Goal: Obtain resource: Obtain resource

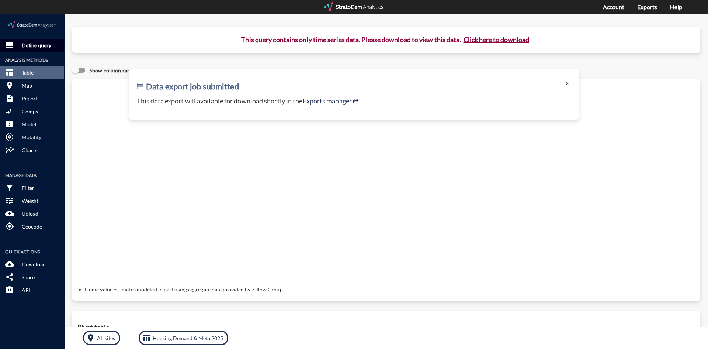
click p "Define query"
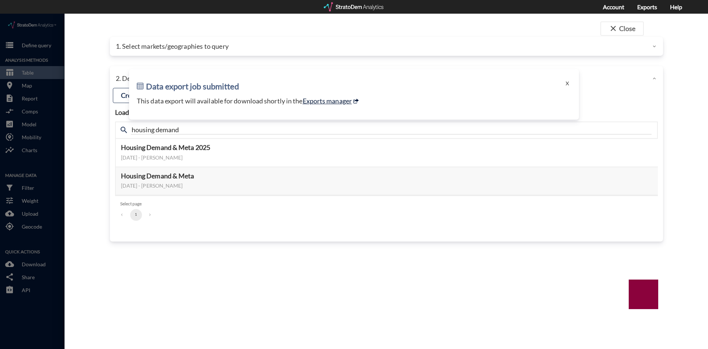
click link "Exports manager"
click div "1. Select markets/geographies to query"
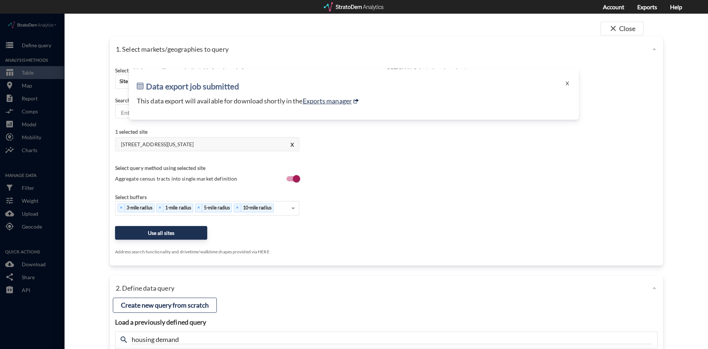
drag, startPoint x: 566, startPoint y: 67, endPoint x: 545, endPoint y: 66, distance: 21.4
click button "X"
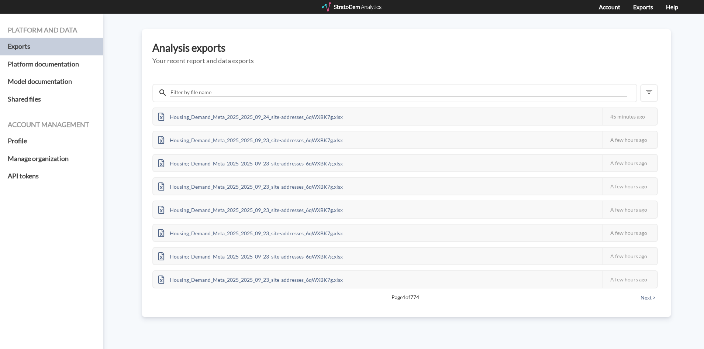
click at [360, 10] on div at bounding box center [352, 6] width 61 height 9
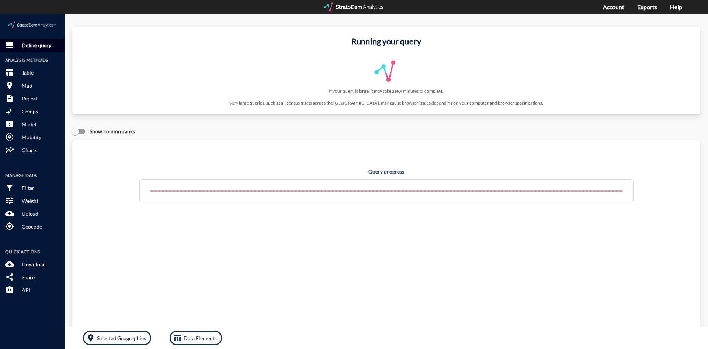
click div "storage Define query Analysis Methods table_chart Table room Map description Re…"
click button "storage Define query"
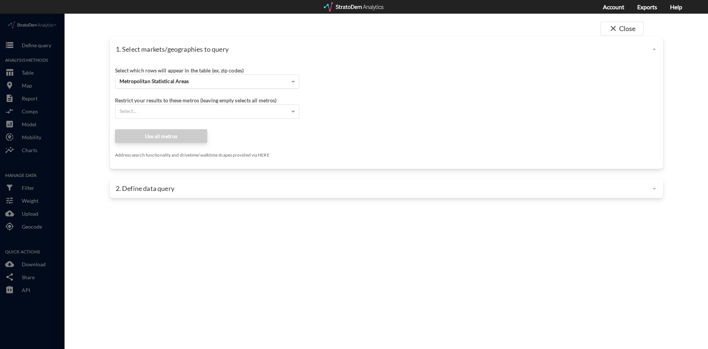
click div "Metropolitan Statistical Areas"
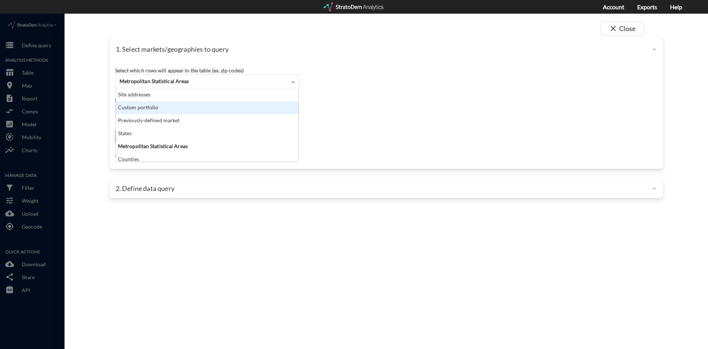
scroll to position [68, 178]
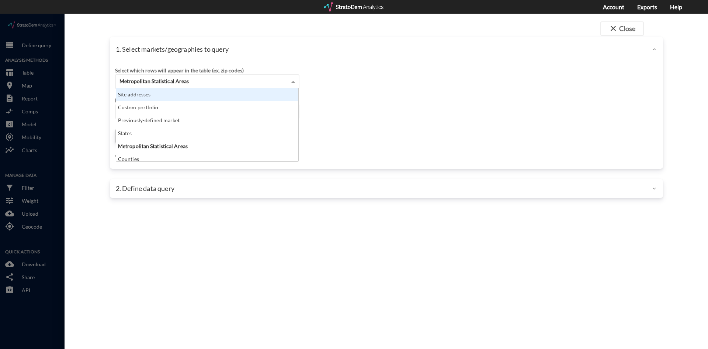
click div "Site addresses"
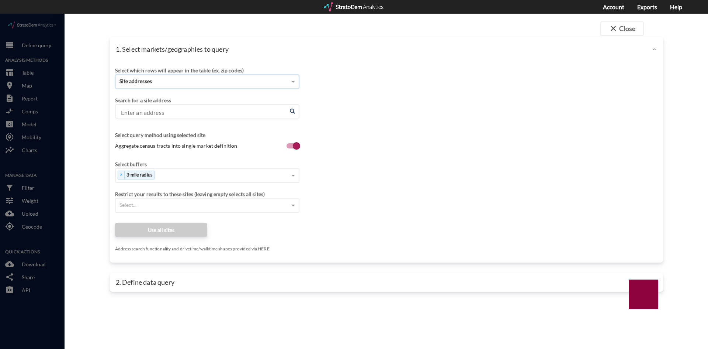
click input "Enter an address"
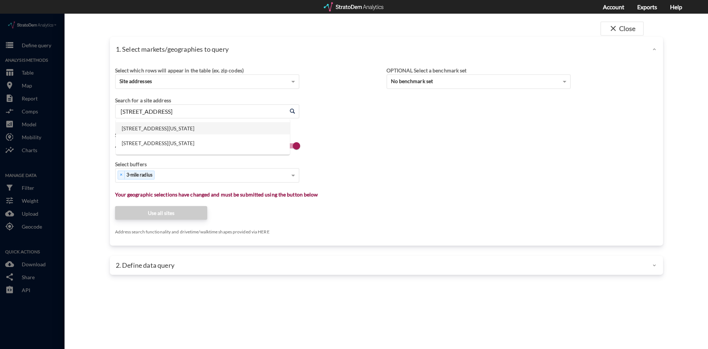
click li "2400 W 66th St, Richfield, Minnesota"
type input "2400 W 66th St, Richfield, Minnesota"
click span "Aggregate census tracts into single market definition"
click input "Aggregate census tracts into single market definition"
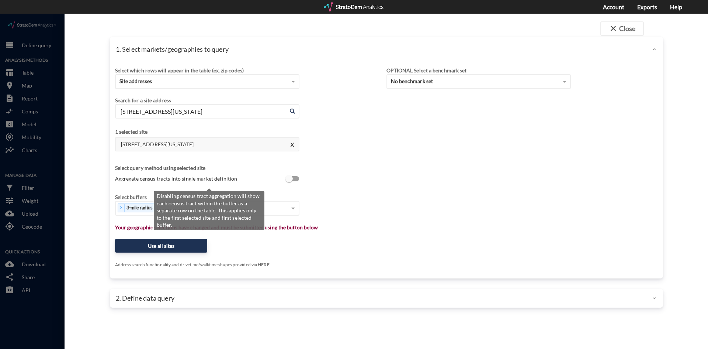
scroll to position [1, 0]
click span "Aggregate census tracts into single market definition"
click input "Aggregate census tracts into single market definition"
checkbox input "true"
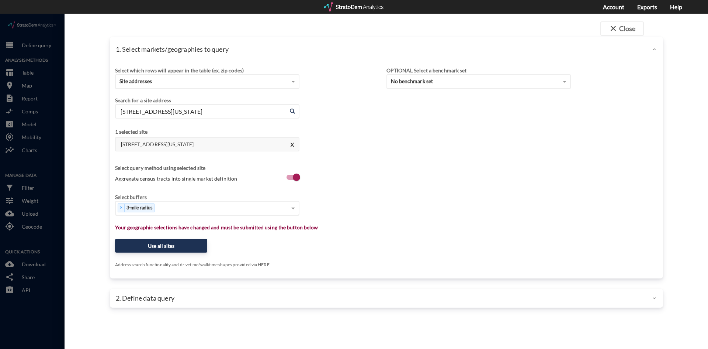
click div "× 3-mile radius"
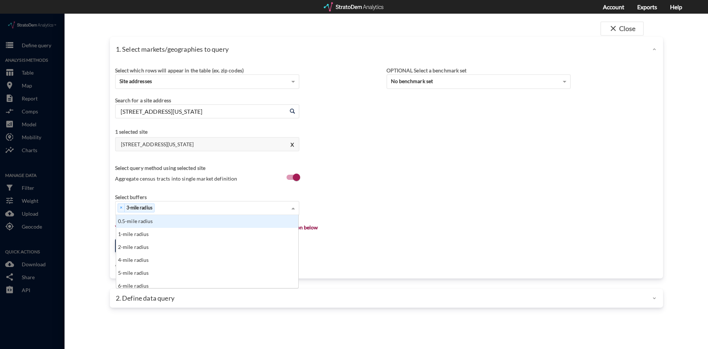
scroll to position [68, 178]
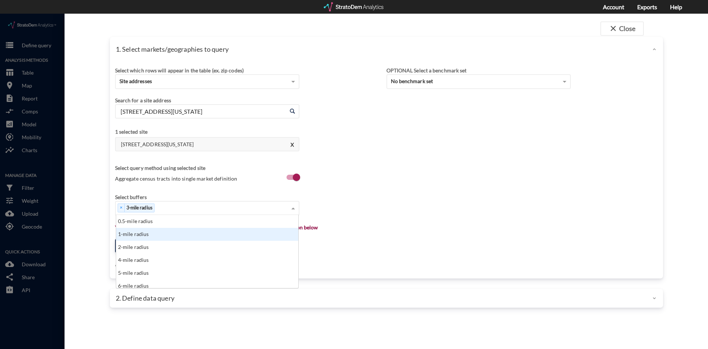
click div "1-mile radius"
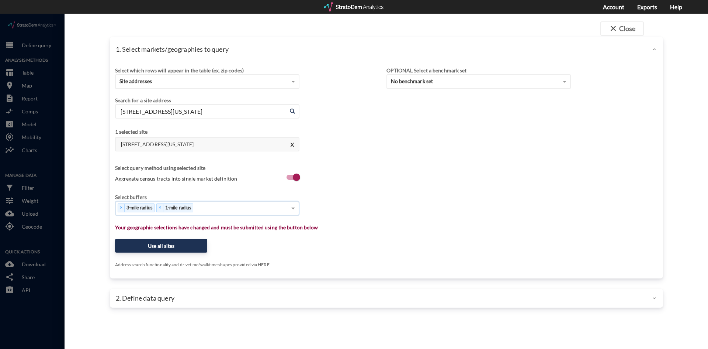
click div "× 3-mile radius × 1-mile radius"
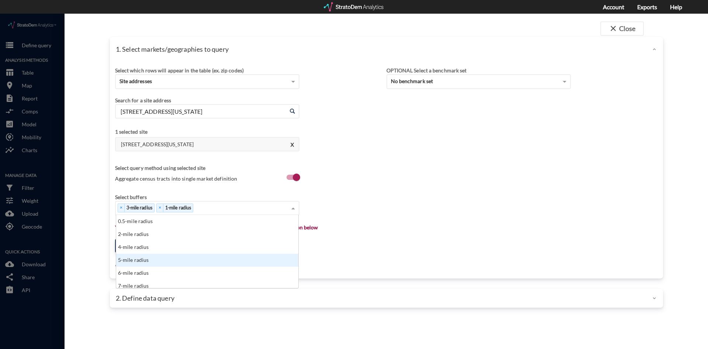
click div "5-mile radius"
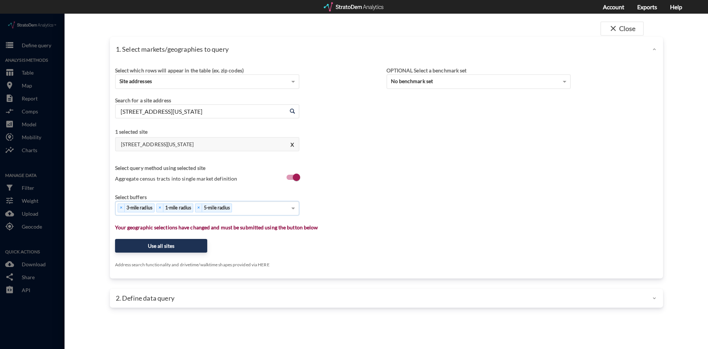
click div "× 3-mile radius × 1-mile radius × 5-mile radius"
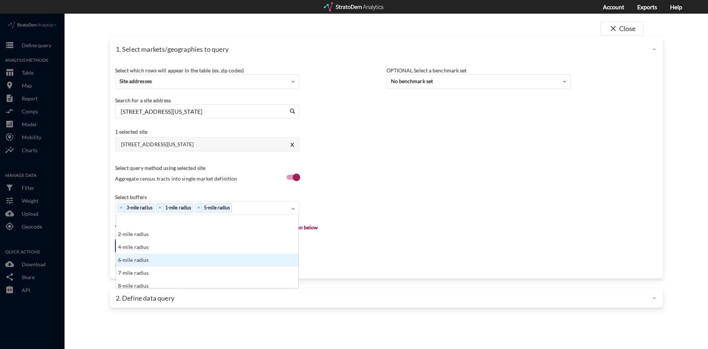
scroll to position [37, 0]
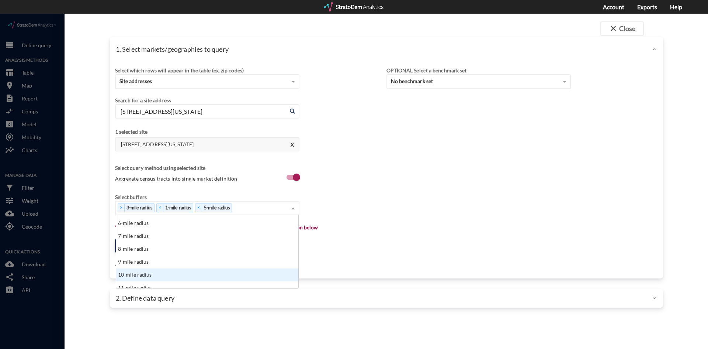
click div "10-mile radius"
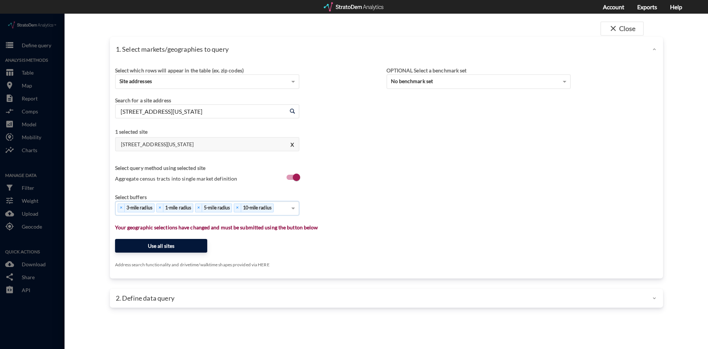
click button "Use all sites"
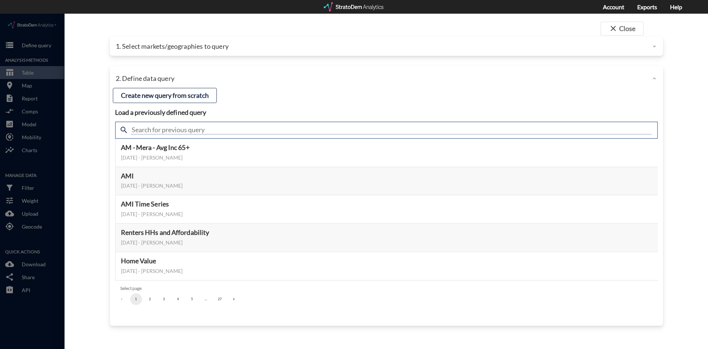
click input "text"
type input "housing demand"
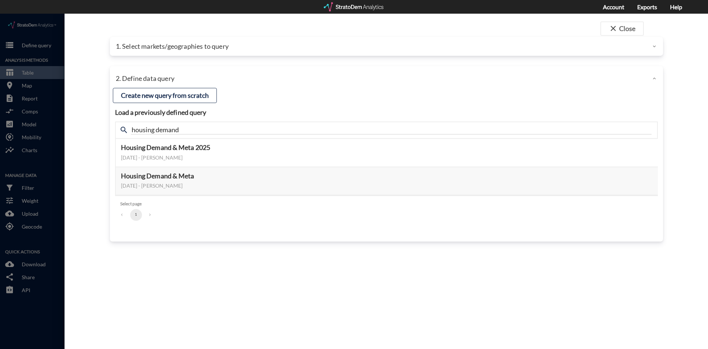
click div "close Close 1. Select markets/geographies to query Select which rows will appea…"
click button "Select this query"
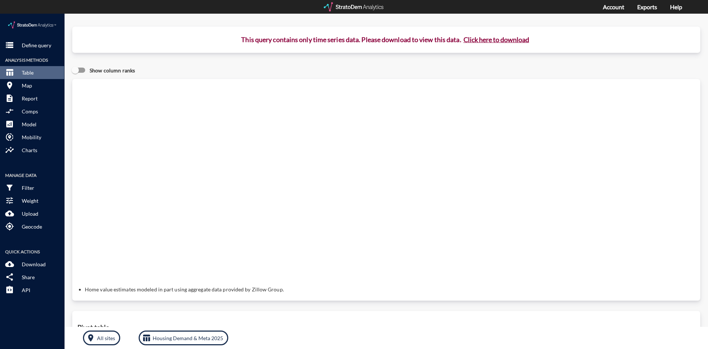
click button "Click here to download"
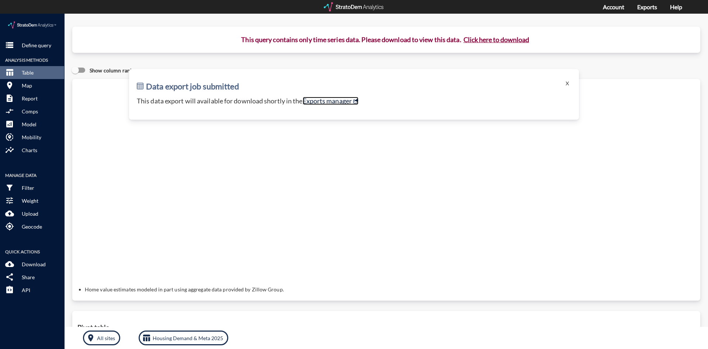
click link "Exports manager"
click p "Define query"
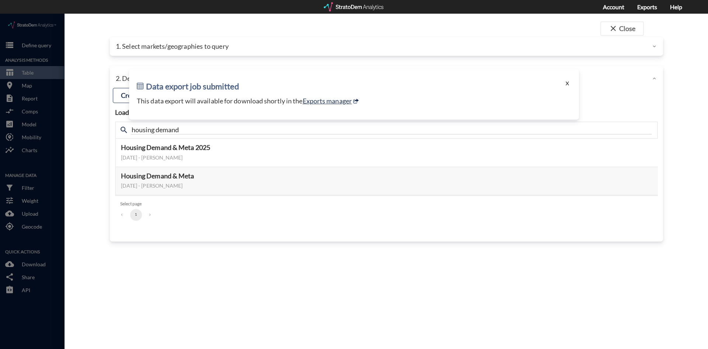
click button "X"
click div "1. Select markets/geographies to query"
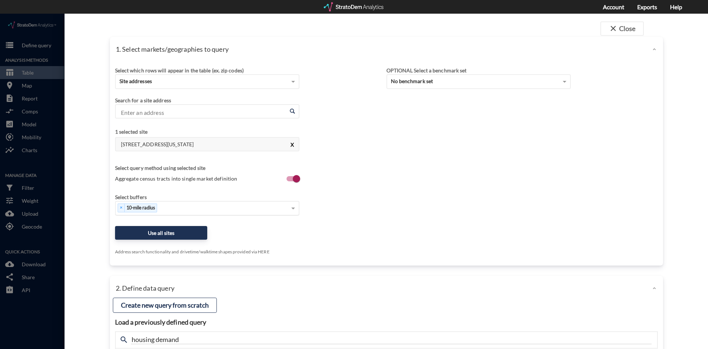
click button "X"
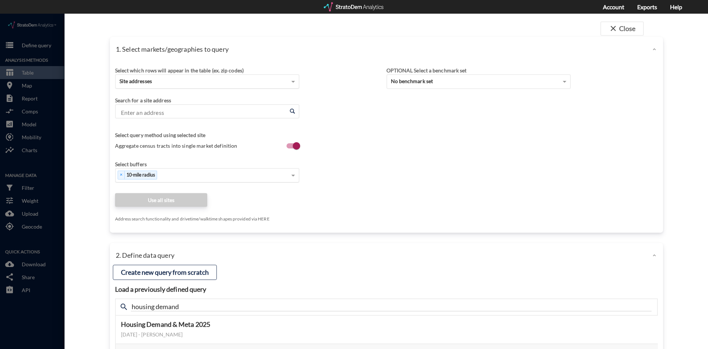
click div "Site addresses"
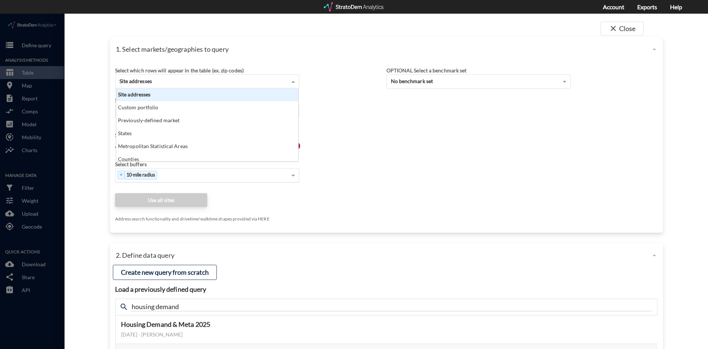
scroll to position [68, 178]
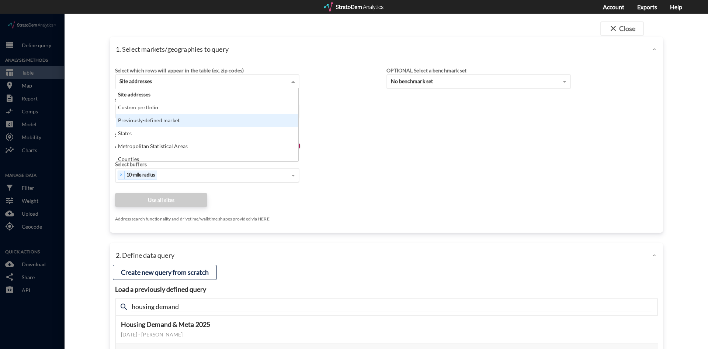
click div "Previously-defined market"
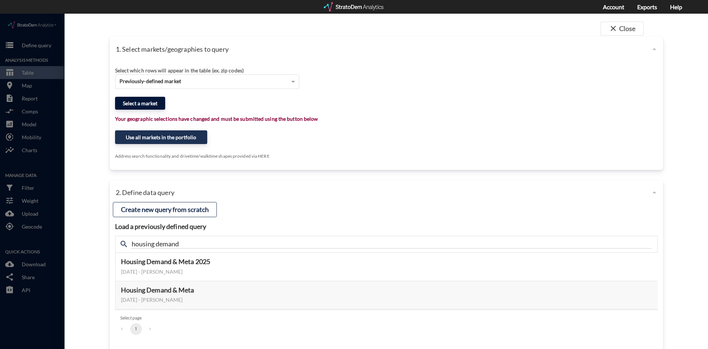
click button "Select a market"
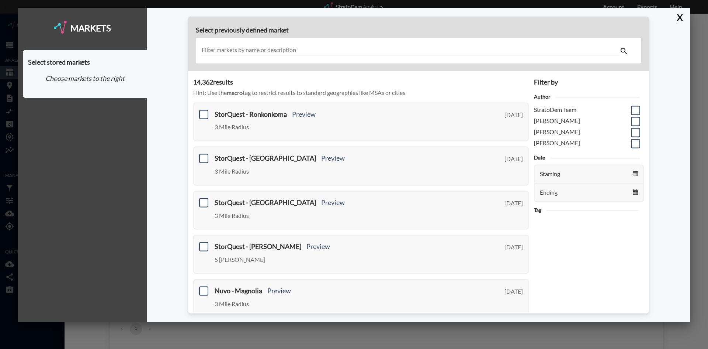
click at [270, 52] on input "text" at bounding box center [410, 50] width 419 height 10
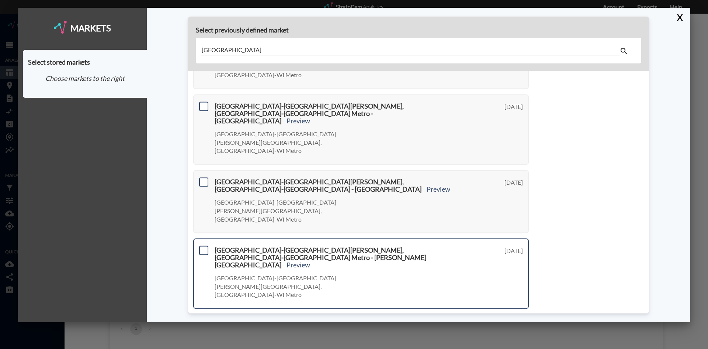
scroll to position [250, 0]
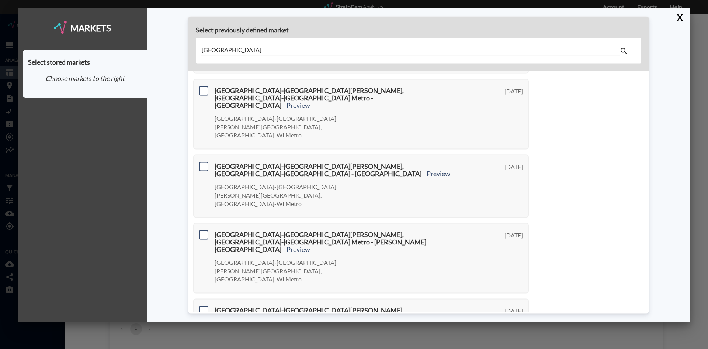
click at [281, 48] on input "minneapolis city center" at bounding box center [410, 50] width 419 height 10
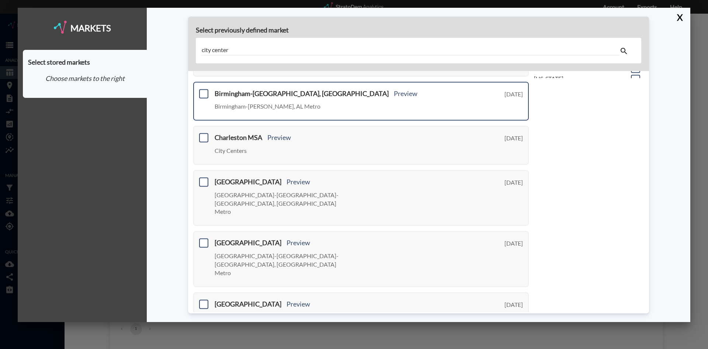
scroll to position [292, 0]
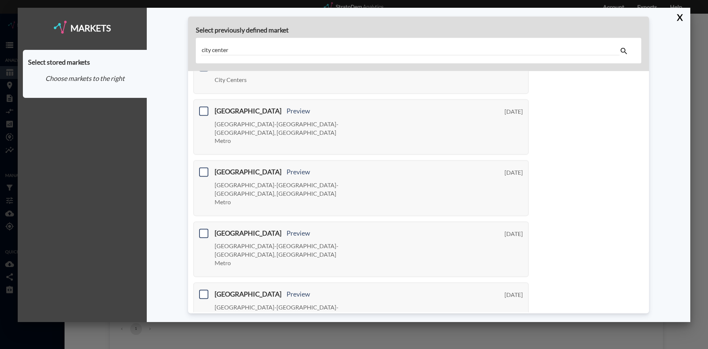
click at [525, 346] on link "Next >" at bounding box center [520, 350] width 17 height 8
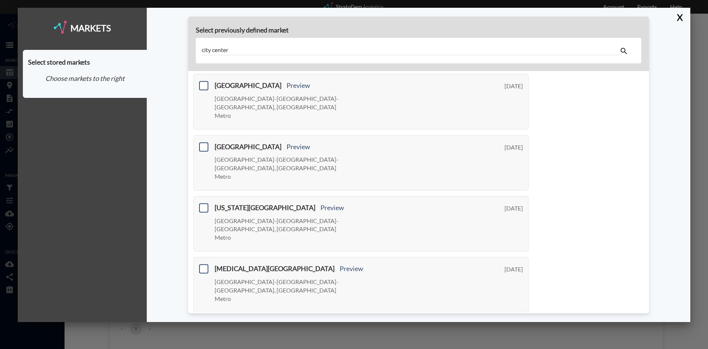
scroll to position [335, 0]
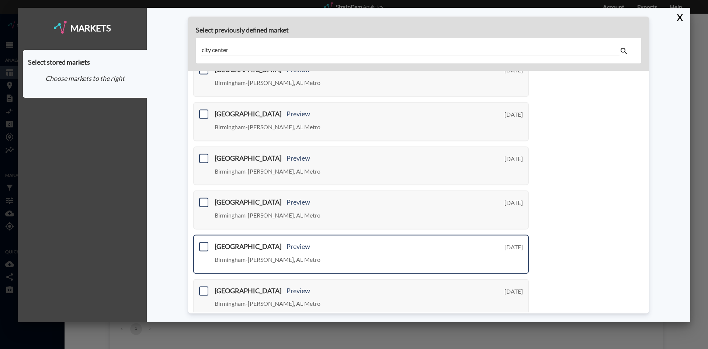
scroll to position [267, 0]
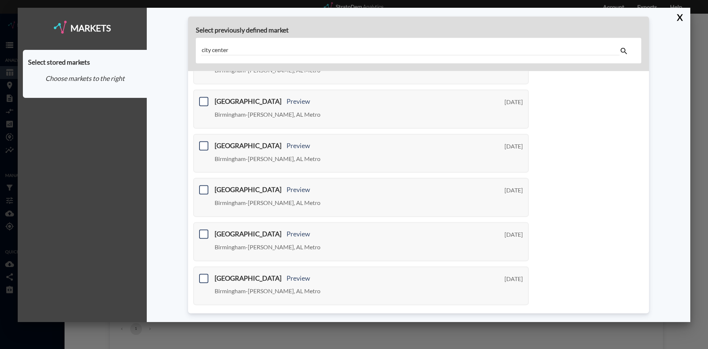
click at [512, 313] on link "Next >" at bounding box center [520, 317] width 17 height 8
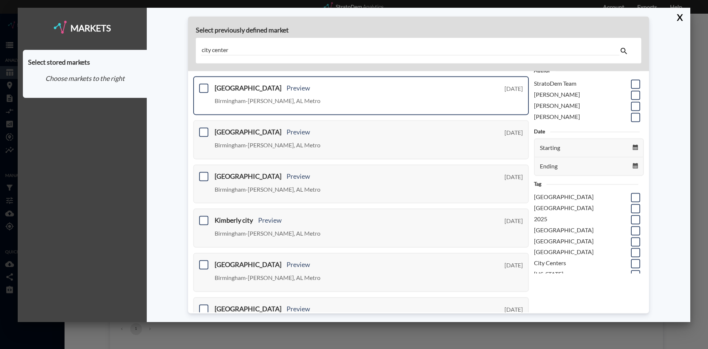
scroll to position [0, 0]
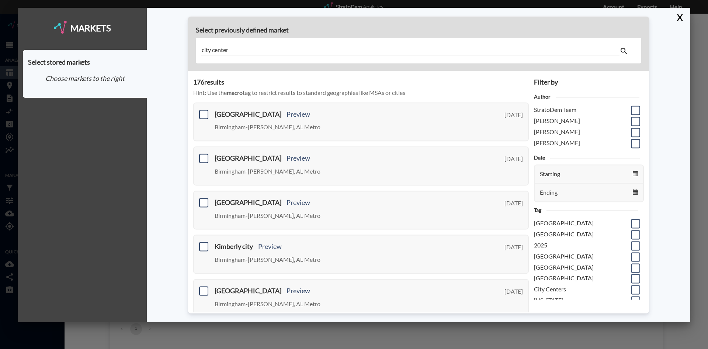
click at [245, 45] on input "city center" at bounding box center [410, 50] width 419 height 10
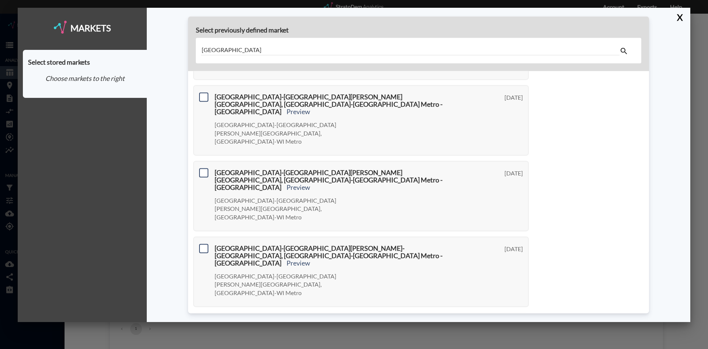
scroll to position [250, 0]
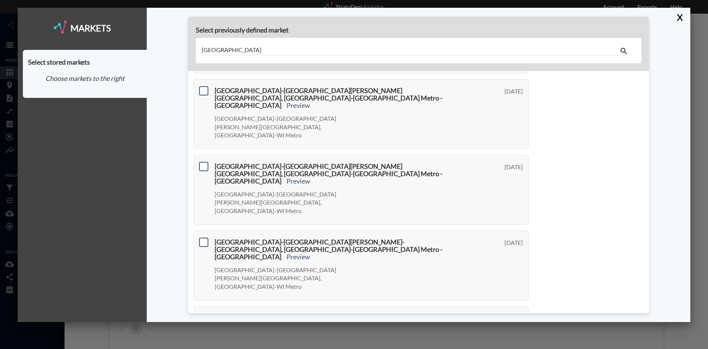
type input "Minneapolis City Center"
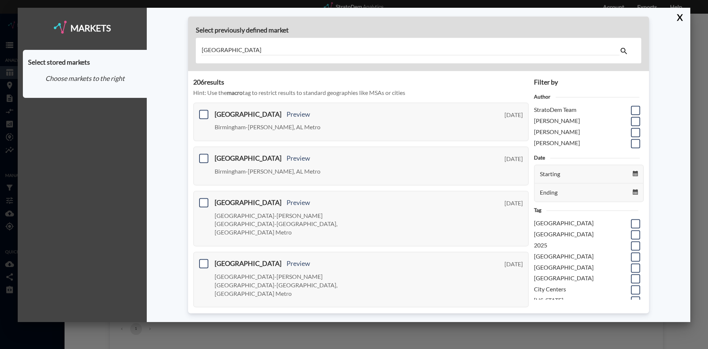
scroll to position [76, 0]
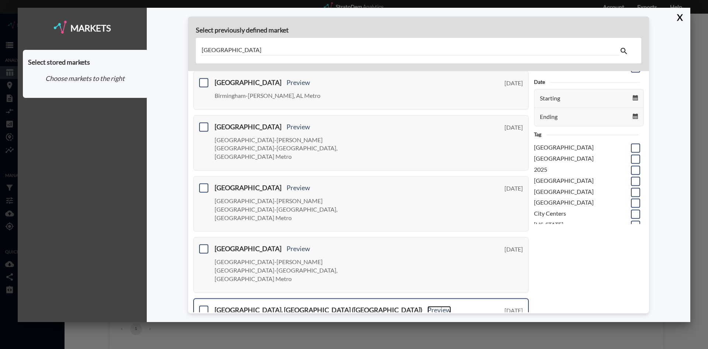
click at [428, 305] on link "Preview" at bounding box center [440, 309] width 24 height 8
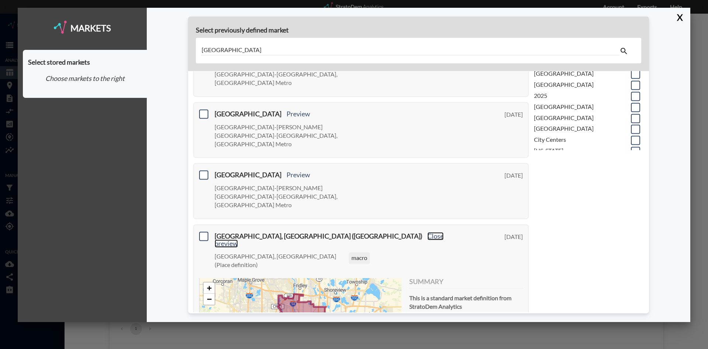
scroll to position [2, 0]
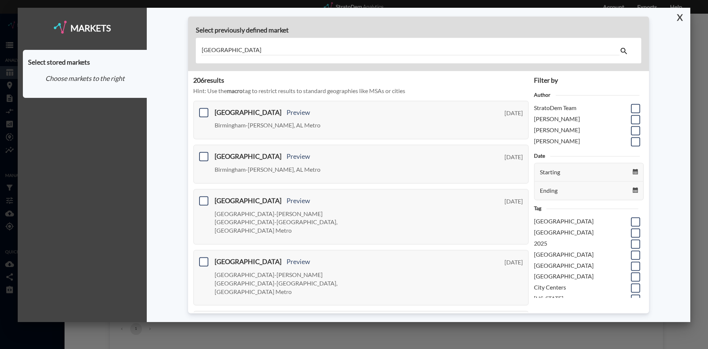
click at [676, 18] on button "X" at bounding box center [678, 17] width 13 height 19
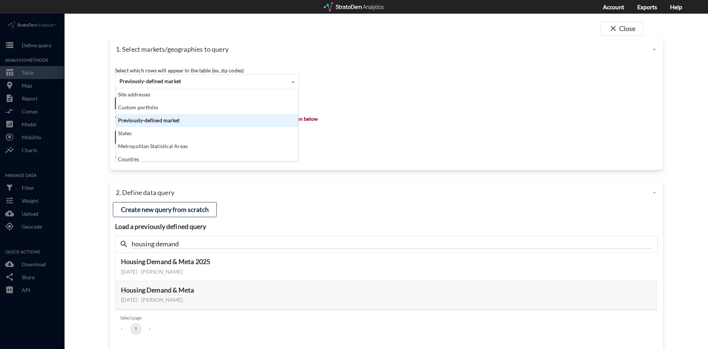
click div "Previously-defined market"
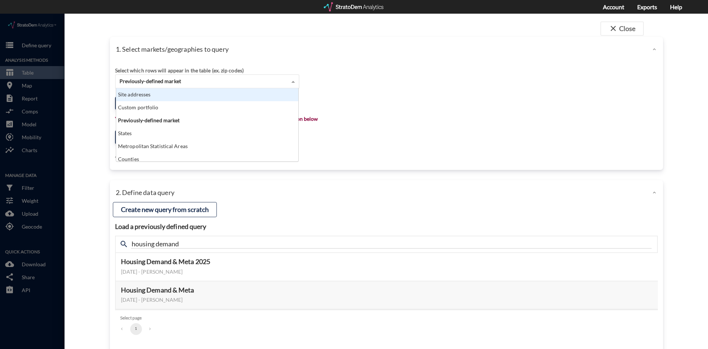
click div "Site addresses"
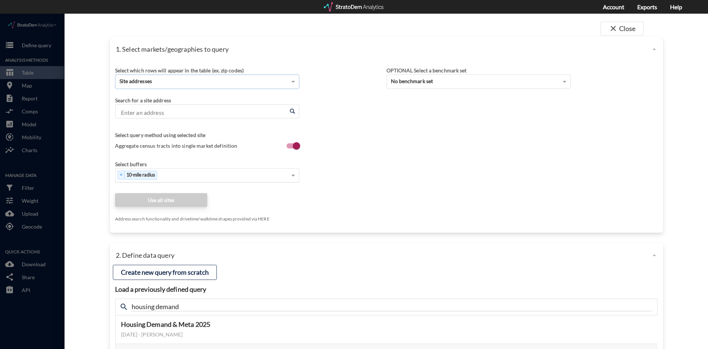
drag, startPoint x: 173, startPoint y: 62, endPoint x: 169, endPoint y: 68, distance: 8.0
click div "Site addresses"
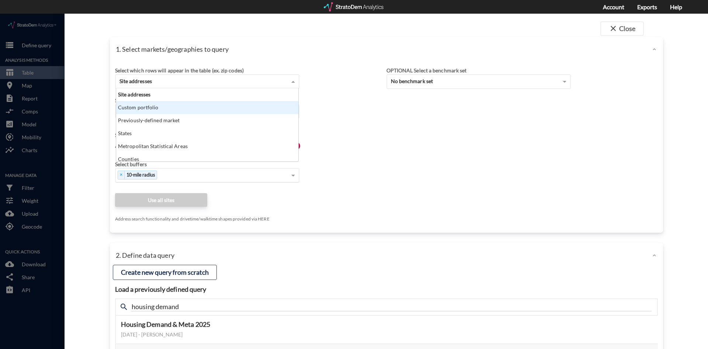
click div "Custom portfolio"
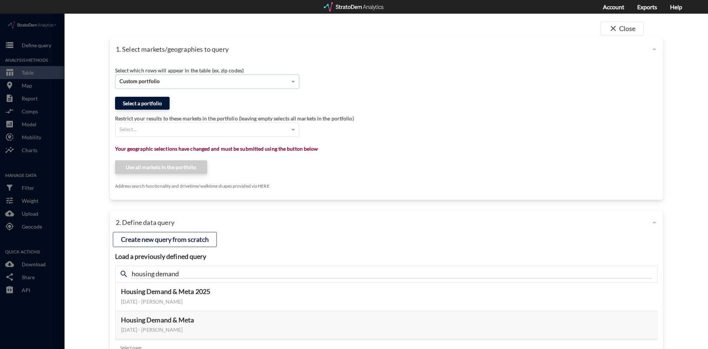
click button "Select a portfolio"
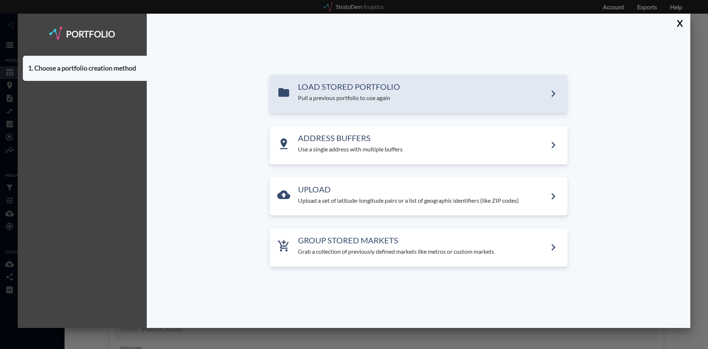
click at [346, 93] on div "LOAD STORED PORTFOLIO Pull a previous portfolio to use again" at bounding box center [422, 92] width 249 height 20
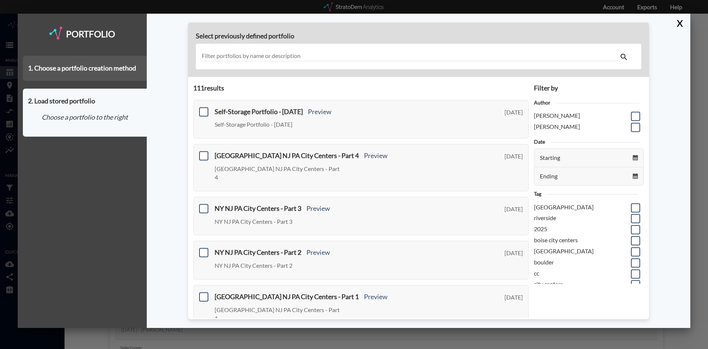
click at [89, 66] on div "1. Choose a portfolio creation method" at bounding box center [85, 68] width 124 height 25
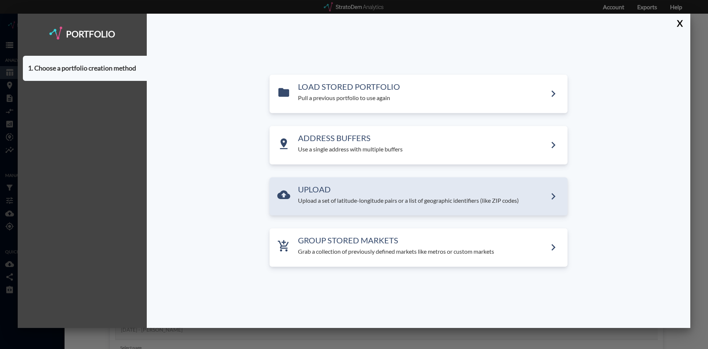
click at [346, 185] on h3 "UPLOAD" at bounding box center [422, 189] width 249 height 9
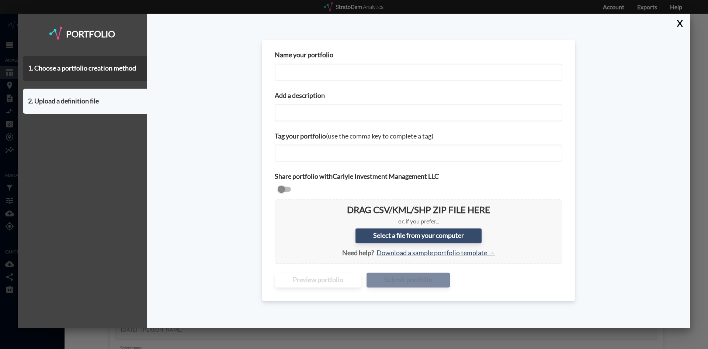
click at [315, 71] on input "Name your portfolio" at bounding box center [419, 71] width 288 height 17
type input "Minneapolis City Centers"
paste input "Minneapolis City Centers"
type input "Minneapolis City Centers"
click at [391, 240] on label "Select a file from your computer" at bounding box center [419, 235] width 126 height 15
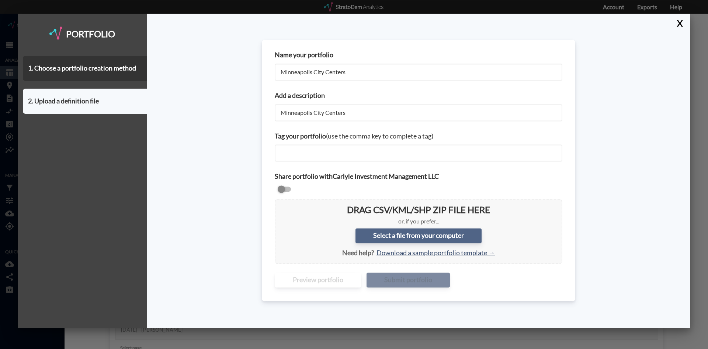
click at [281, 205] on input "Select a file from your computer" at bounding box center [281, 205] width 0 height 0
type input "C:\fakepath\Novo [GEOGRAPHIC_DATA]csv"
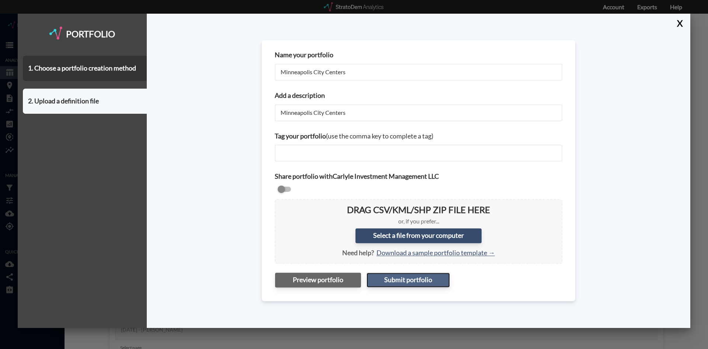
click at [397, 281] on button "Submit portfolio" at bounding box center [408, 279] width 83 height 15
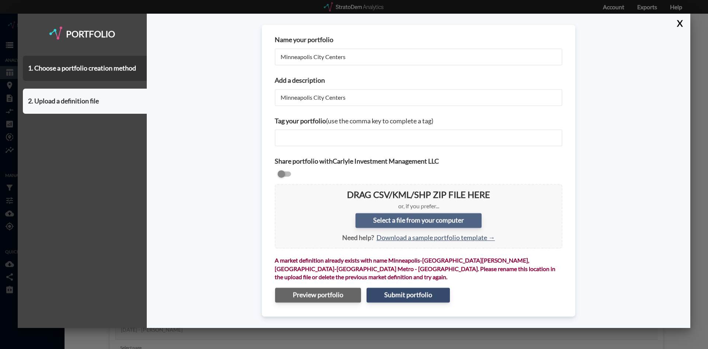
click at [411, 225] on label "Select a file from your computer" at bounding box center [419, 220] width 126 height 15
click at [281, 190] on input "Select a file from your computer" at bounding box center [281, 190] width 0 height 0
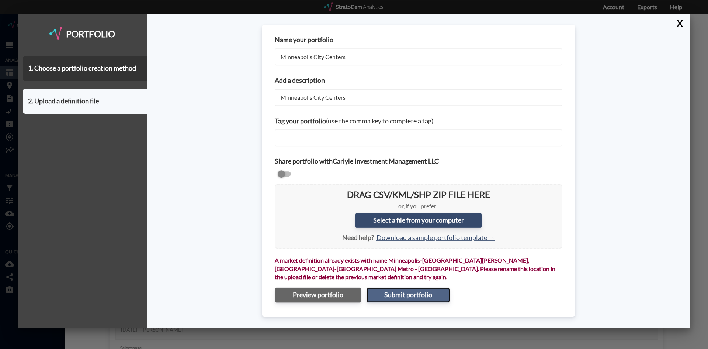
click at [427, 288] on button "Submit portfolio" at bounding box center [408, 294] width 83 height 15
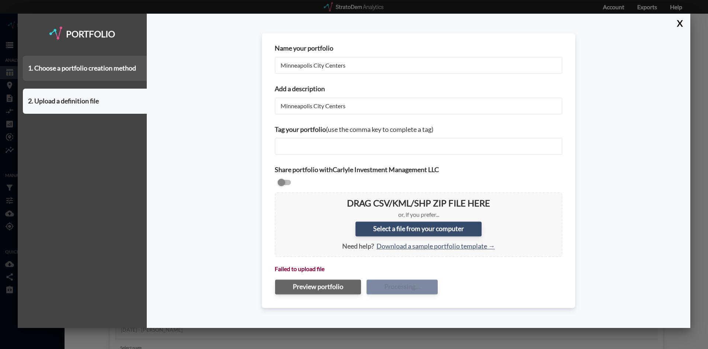
click at [88, 63] on div "1. Choose a portfolio creation method" at bounding box center [85, 68] width 124 height 25
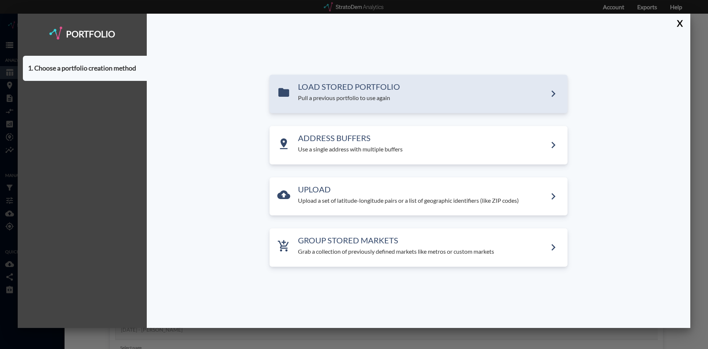
click at [321, 91] on h3 "LOAD STORED PORTFOLIO" at bounding box center [422, 86] width 249 height 9
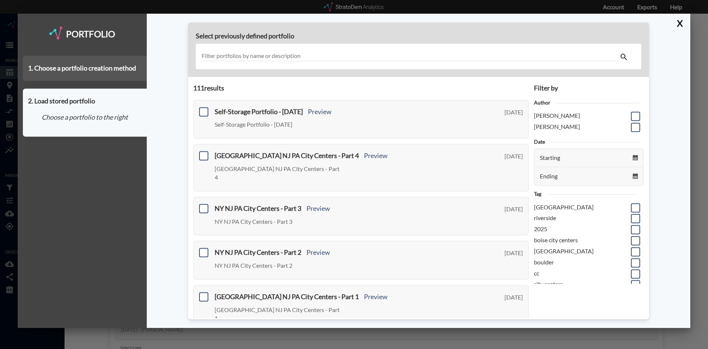
click at [92, 65] on div "1. Choose a portfolio creation method" at bounding box center [85, 68] width 124 height 25
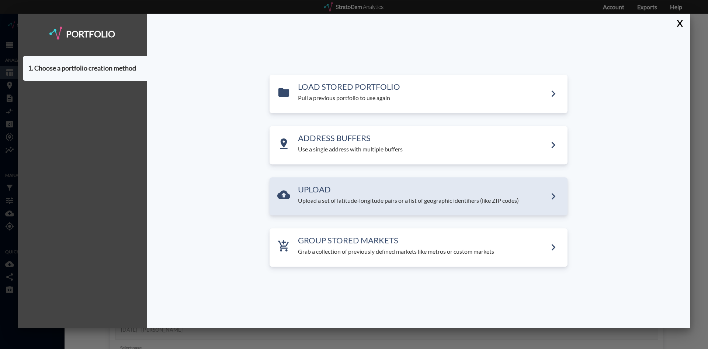
click at [335, 211] on div "UPLOAD Upload a set of latitude-longitude pairs or a list of geographic identif…" at bounding box center [419, 196] width 298 height 38
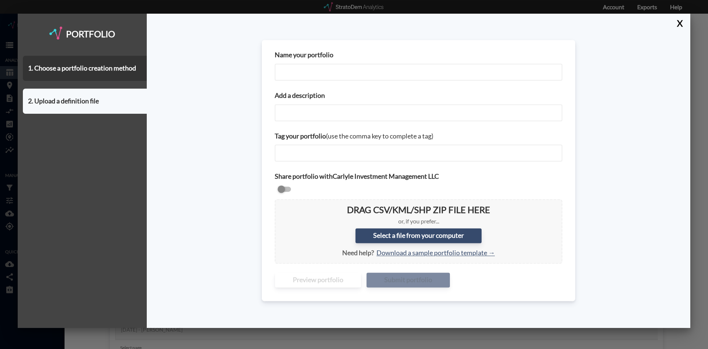
click at [305, 76] on input "Name your portfolio" at bounding box center [419, 71] width 288 height 17
type input "Minneapolis City Centers"
paste input "Minneapolis City Centers"
type input "Minneapolis City Centers"
click at [464, 238] on label "Select a file from your computer" at bounding box center [419, 235] width 126 height 15
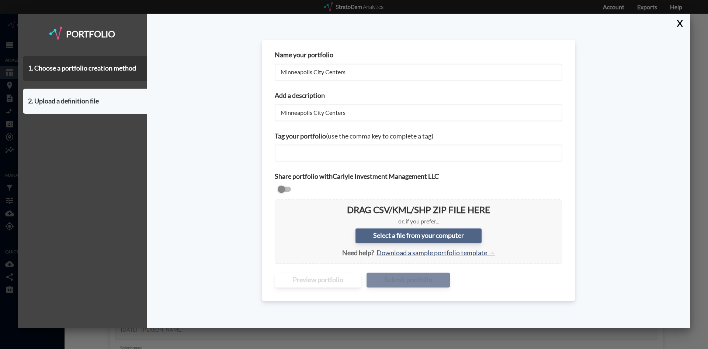
click at [281, 205] on input "Select a file from your computer" at bounding box center [281, 205] width 0 height 0
type input "C:\fakepath\Novo [GEOGRAPHIC_DATA]csv"
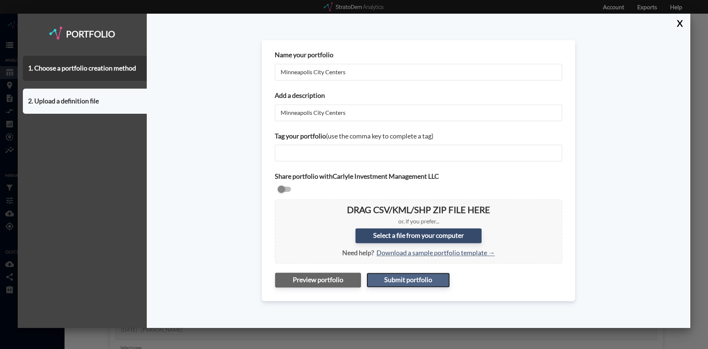
click at [429, 284] on button "Submit portfolio" at bounding box center [408, 279] width 83 height 15
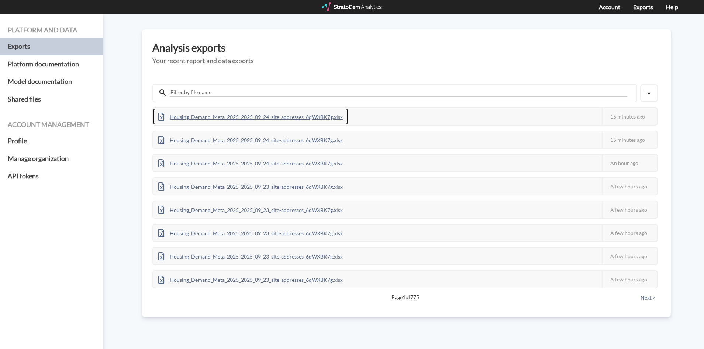
click at [234, 114] on div "Housing_Demand_Meta_2025_2025_09_24_site-addresses_6qWXBK7g.xlsx" at bounding box center [250, 116] width 195 height 17
click at [208, 119] on div "Housing_Demand_Meta_2025_2025_09_24_site-addresses_6qWXBK7g.xlsx" at bounding box center [250, 116] width 195 height 17
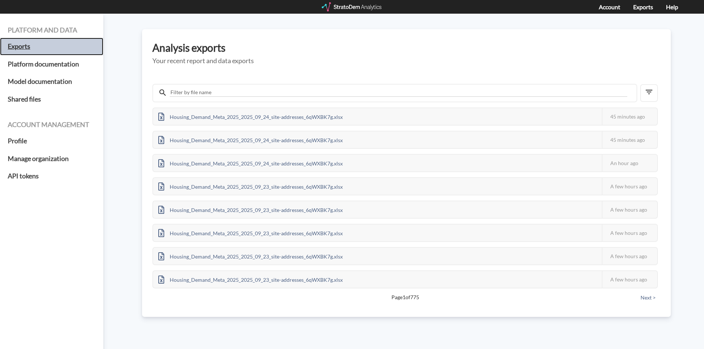
click at [56, 42] on h5 "Exports" at bounding box center [51, 47] width 103 height 18
click at [370, 6] on div at bounding box center [352, 6] width 61 height 9
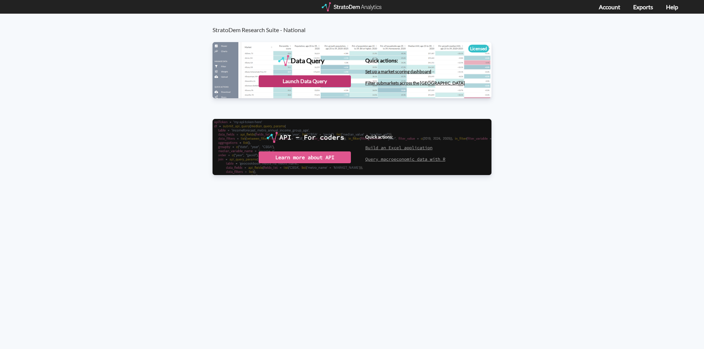
click at [336, 80] on div "Launch Data Query" at bounding box center [305, 81] width 92 height 12
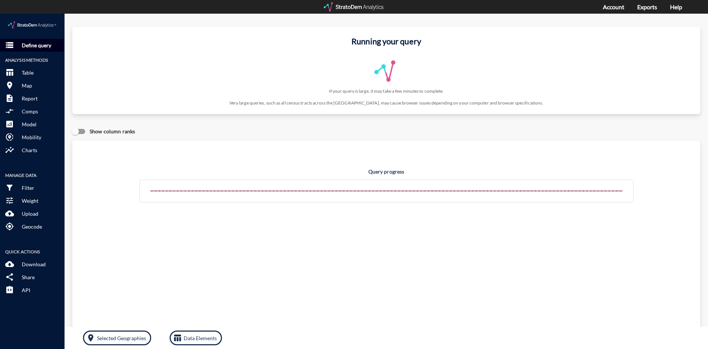
click p "Define query"
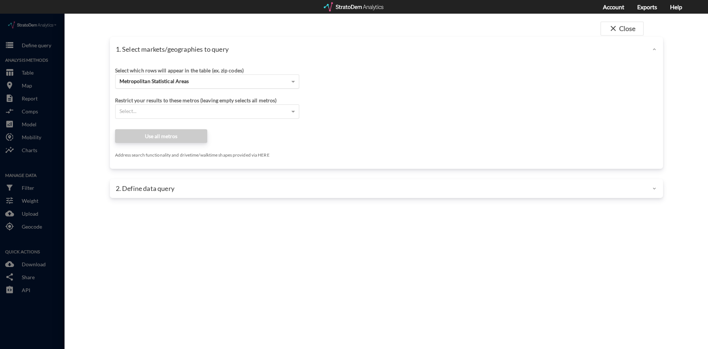
click div "Metropolitan Statistical Areas"
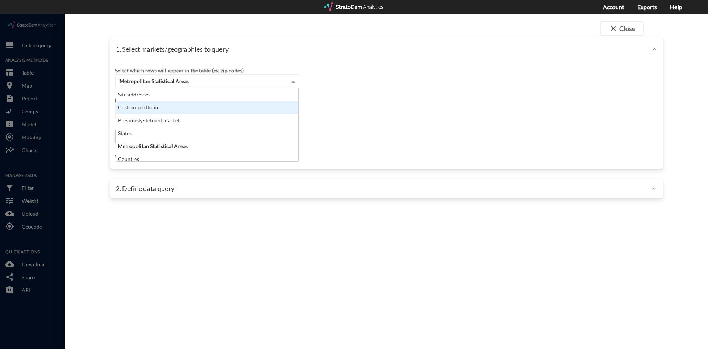
scroll to position [68, 178]
click div "Custom portfolio"
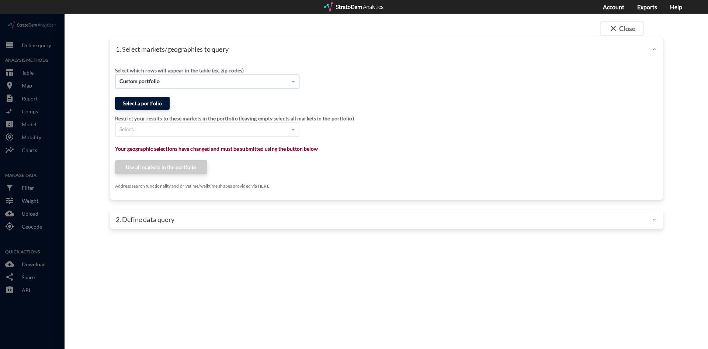
click button "Select a portfolio"
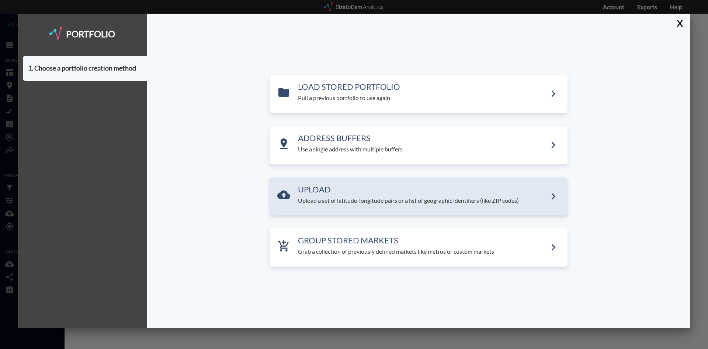
click at [319, 200] on p "Upload a set of latitude-longitude pairs or a list of geographic identifiers (l…" at bounding box center [422, 200] width 249 height 8
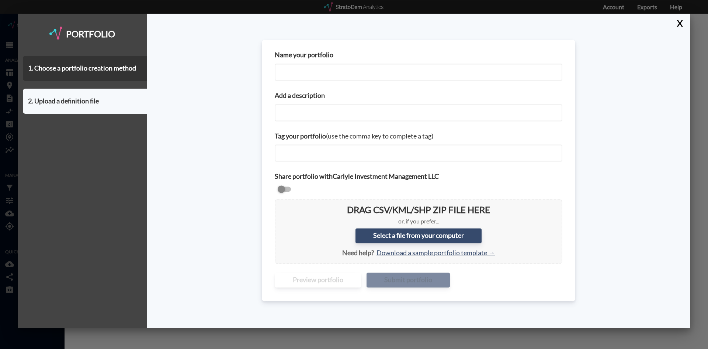
click at [322, 73] on input "Name your portfolio" at bounding box center [419, 71] width 288 height 17
type input "Minneapolis City Centers"
paste input "Minneapolis City Centers"
type input "Minneapolis City Centers"
click at [377, 241] on label "Select a file from your computer" at bounding box center [419, 235] width 126 height 15
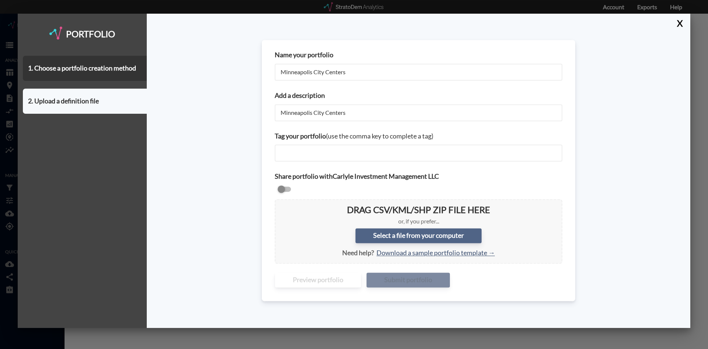
click at [281, 205] on input "Select a file from your computer" at bounding box center [281, 205] width 0 height 0
type input "C:\fakepath\Novo [GEOGRAPHIC_DATA]csv"
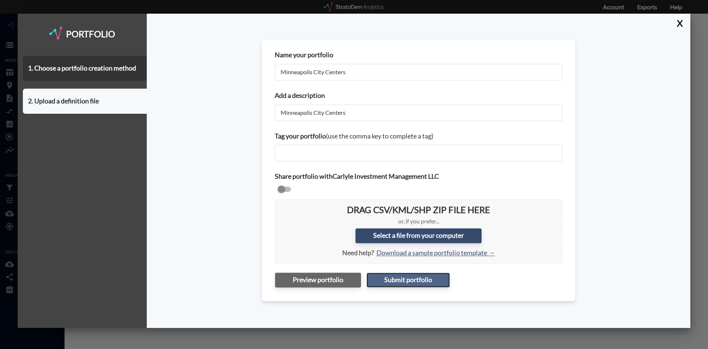
click at [413, 284] on button "Submit portfolio" at bounding box center [408, 279] width 83 height 15
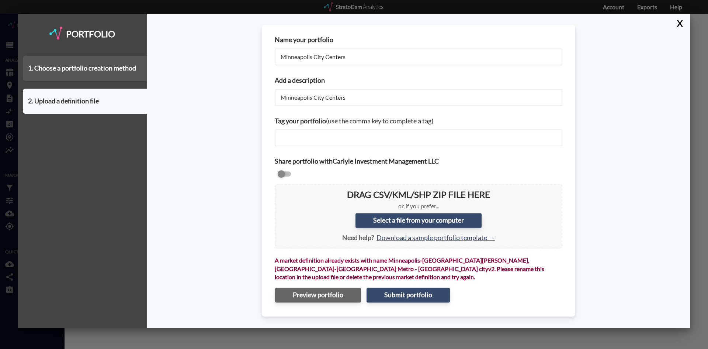
click at [55, 70] on div "1. Choose a portfolio creation method" at bounding box center [85, 68] width 124 height 25
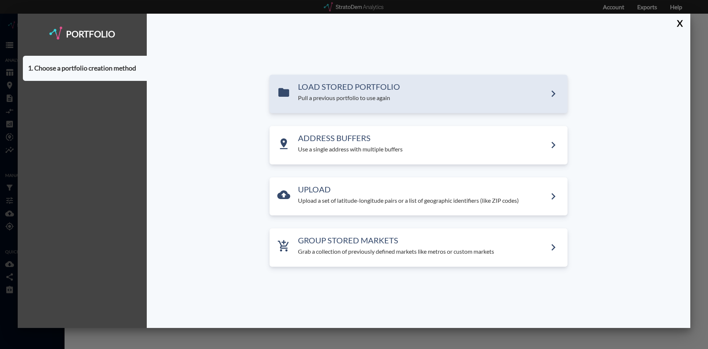
click at [340, 102] on p "Pull a previous portfolio to use again" at bounding box center [422, 98] width 249 height 8
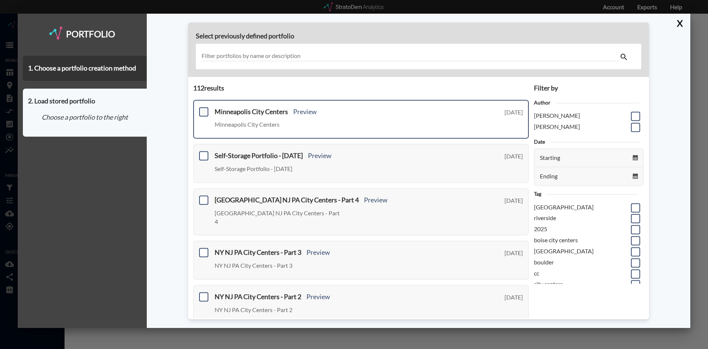
click at [203, 108] on span at bounding box center [203, 111] width 9 height 9
click at [203, 108] on input "checkbox" at bounding box center [203, 108] width 0 height 0
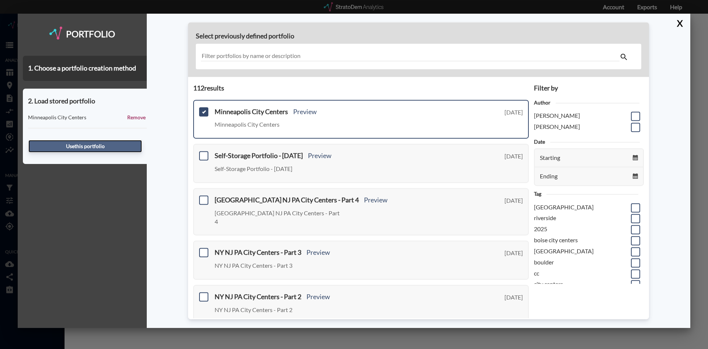
click at [93, 145] on button "Use this portfolio" at bounding box center [85, 146] width 114 height 13
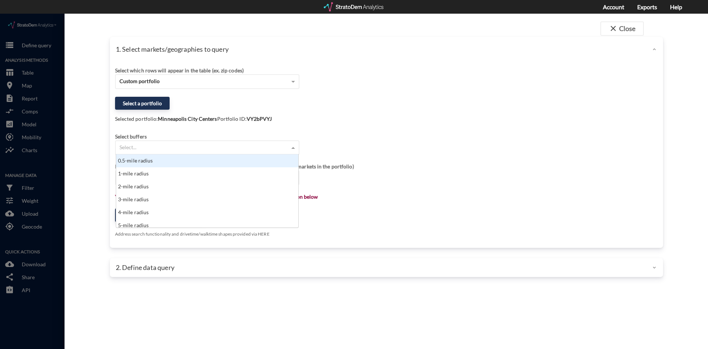
click div "Select..."
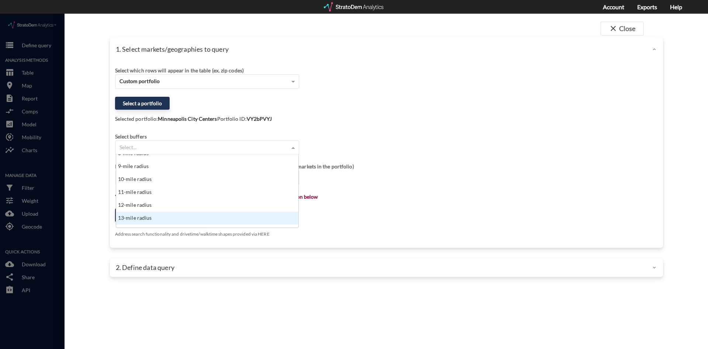
scroll to position [111, 0]
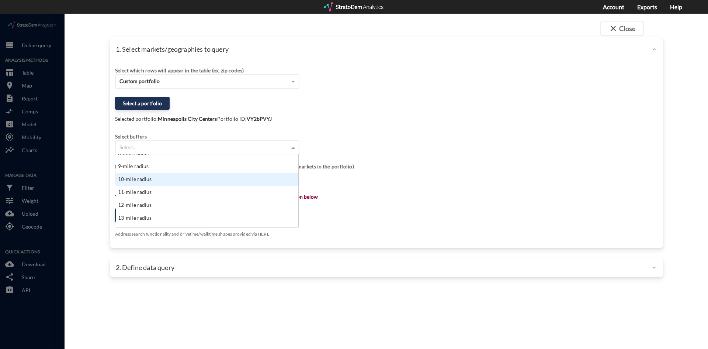
click div "10-mile radius"
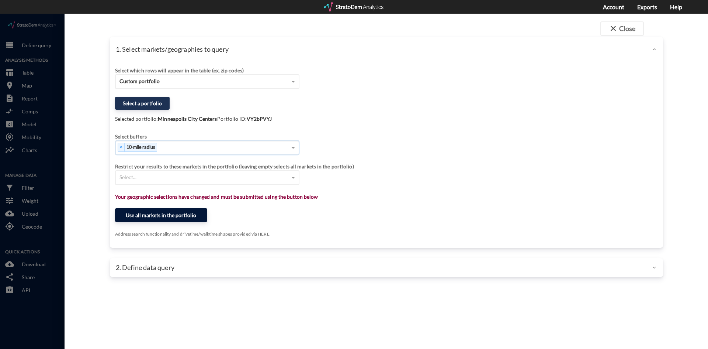
click button "Use all markets in the portfolio"
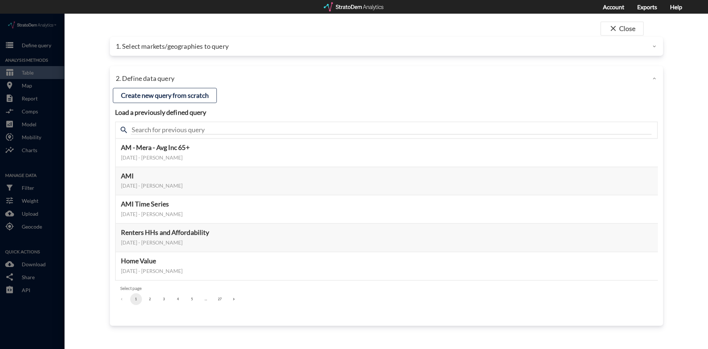
click div "search"
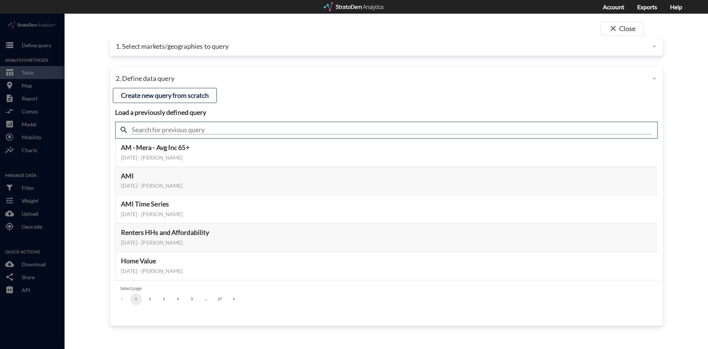
click input "text"
type input "housing demand"
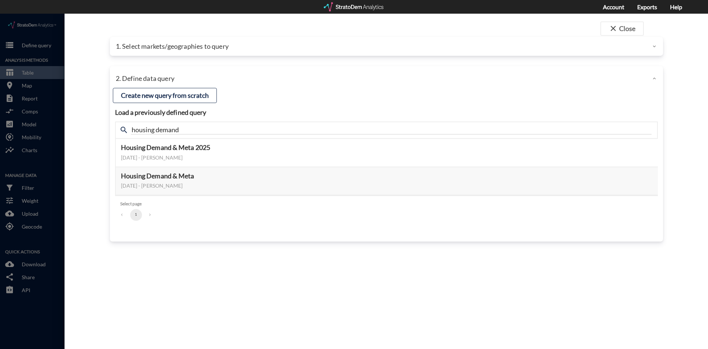
drag, startPoint x: 98, startPoint y: 122, endPoint x: 152, endPoint y: 120, distance: 53.2
click div "close Close 1. Select markets/geographies to query Select which rows will appea…"
click button "Select this query"
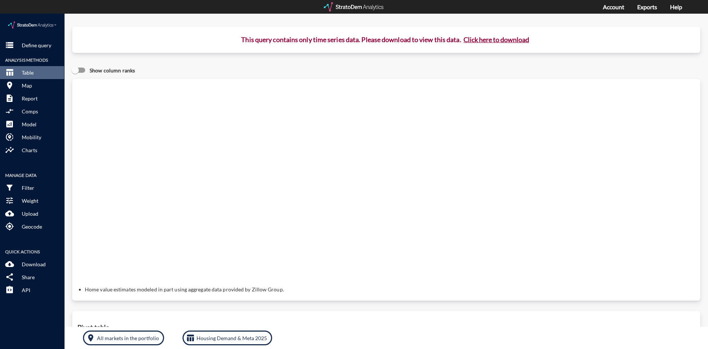
click button "Click here to download"
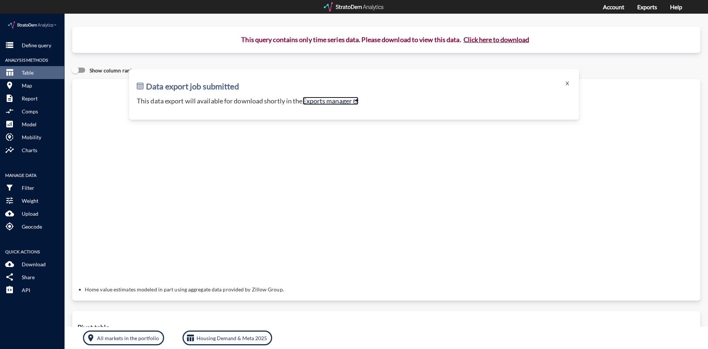
click link "Exports manager"
